Goal: Find specific page/section: Find specific page/section

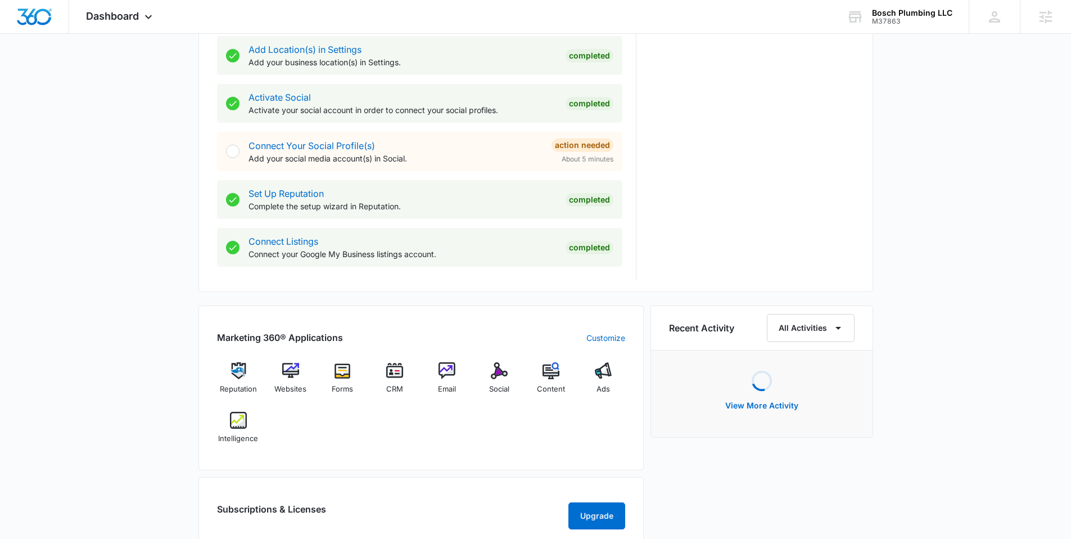
scroll to position [448, 0]
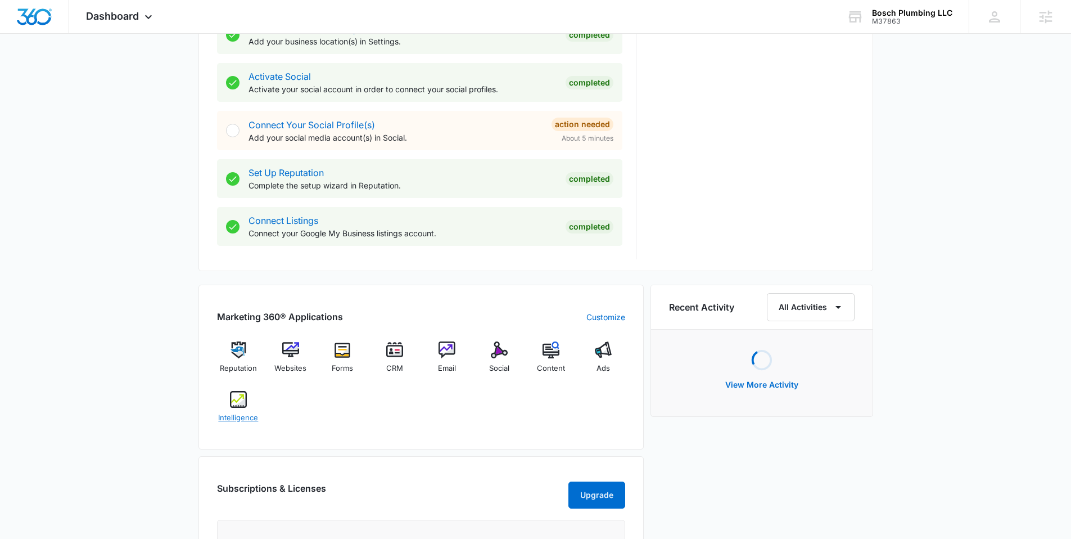
click at [243, 405] on img at bounding box center [238, 399] width 17 height 17
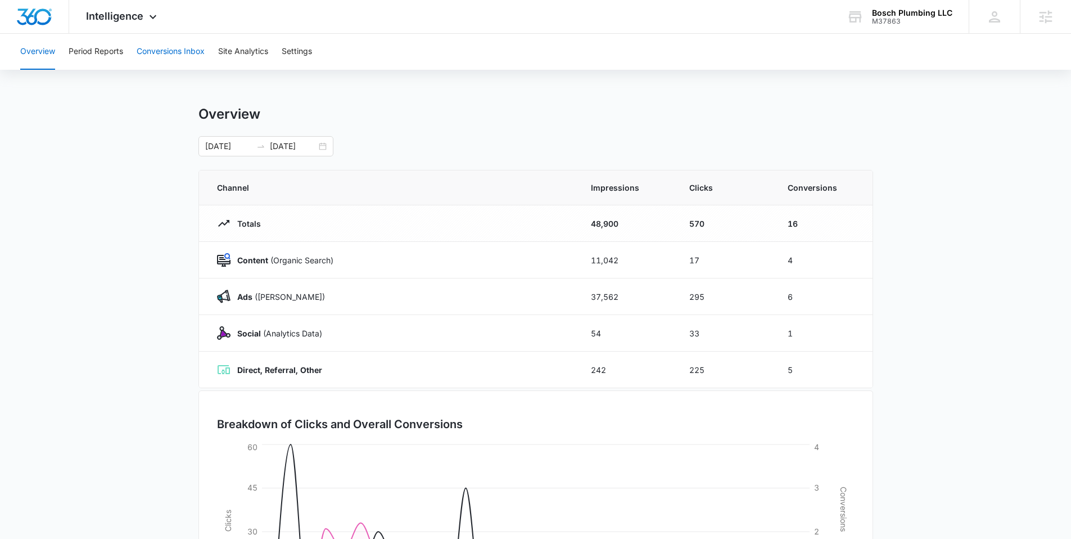
click at [192, 56] on button "Conversions Inbox" at bounding box center [171, 52] width 68 height 36
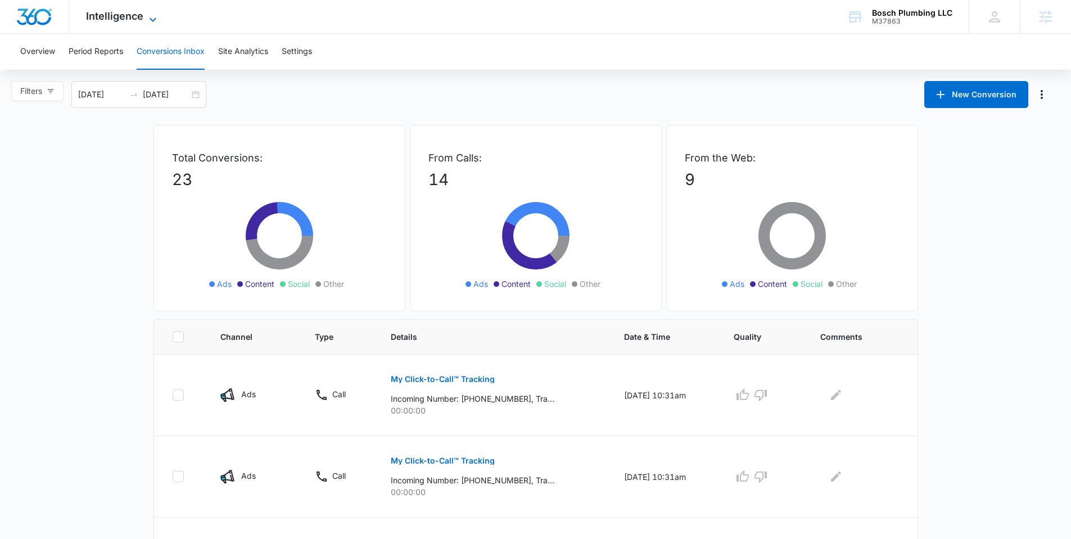
click at [138, 12] on span "Intelligence" at bounding box center [114, 16] width 57 height 12
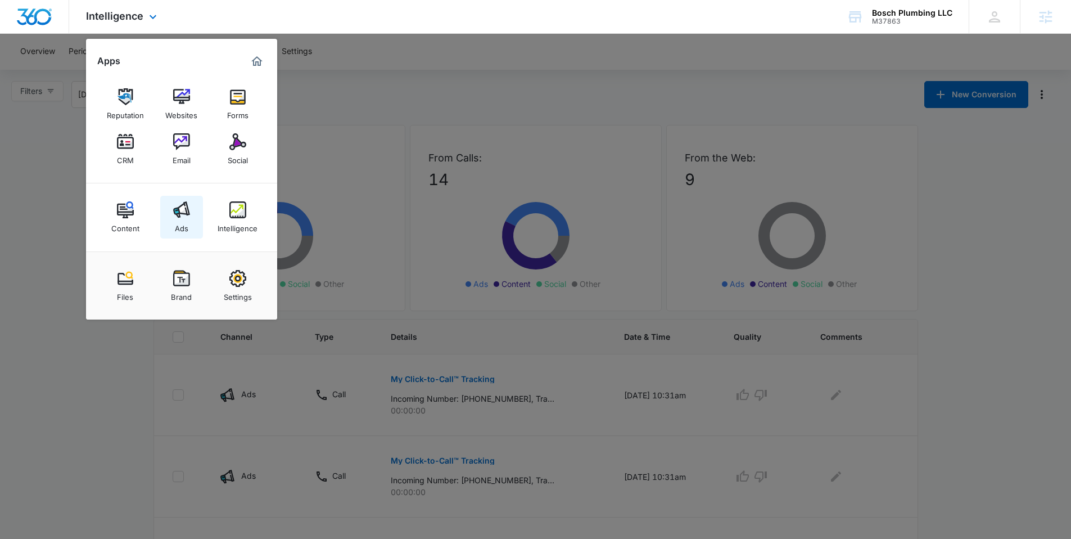
click at [182, 209] on img at bounding box center [181, 209] width 17 height 17
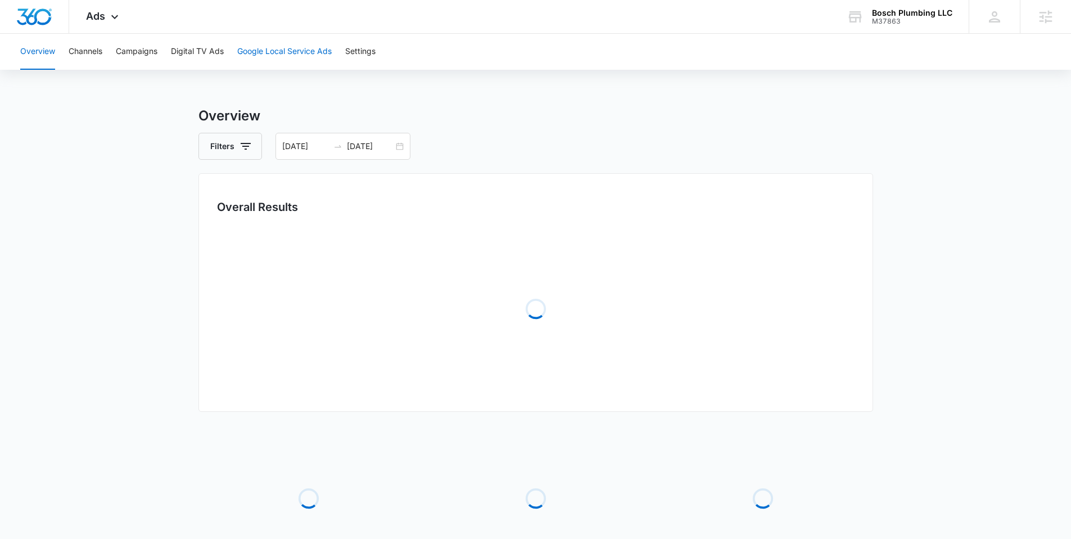
click at [298, 52] on button "Google Local Service Ads" at bounding box center [284, 52] width 94 height 36
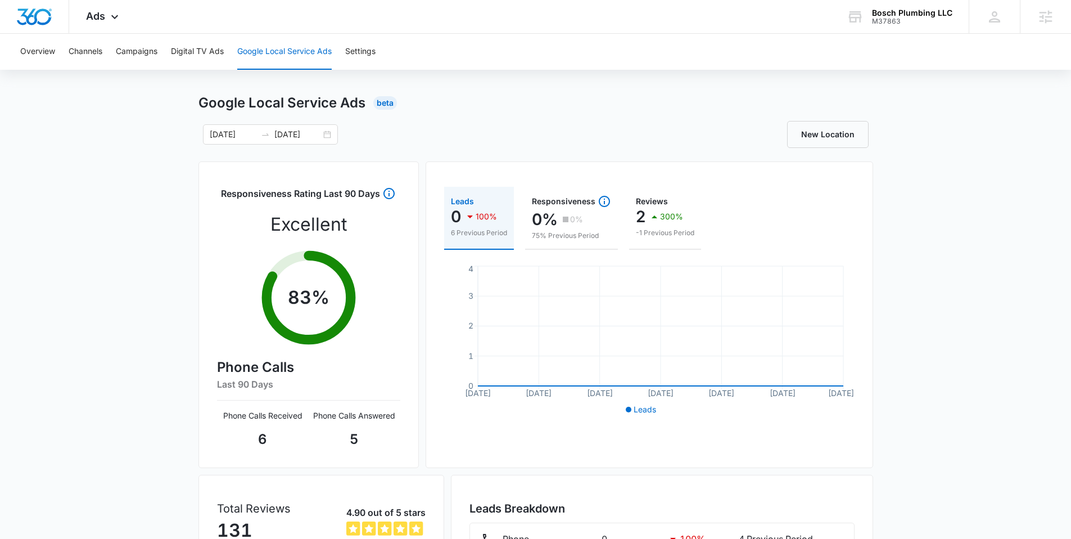
scroll to position [27, 0]
